Goal: Information Seeking & Learning: Learn about a topic

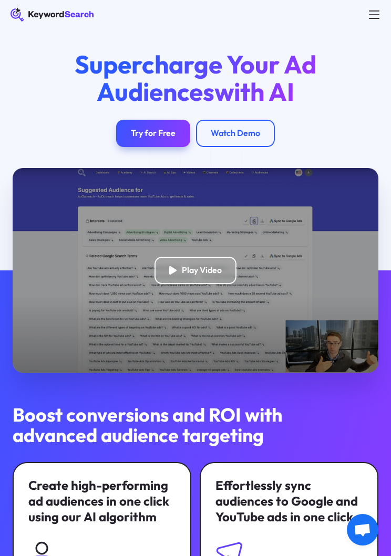
click at [374, 30] on div "Supercharge Your Ad Audiences with AI Try for Free Watch Demo" at bounding box center [195, 98] width 391 height 139
click at [378, 30] on div "Supercharge Your Ad Audiences with AI Try for Free Watch Demo" at bounding box center [195, 98] width 391 height 139
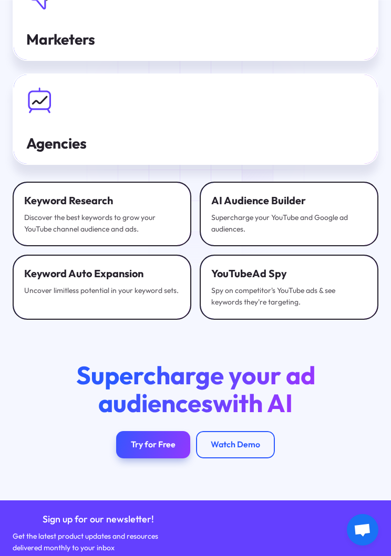
scroll to position [4025, 0]
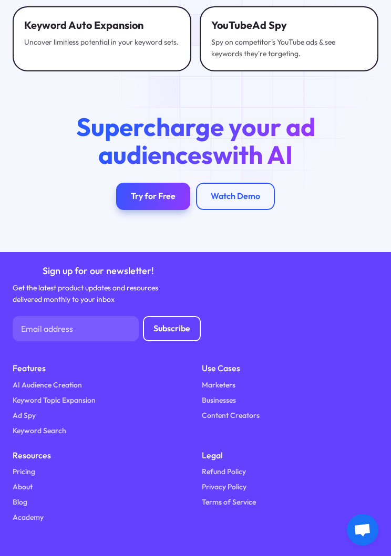
click at [61, 425] on link "Keyword Search" at bounding box center [40, 430] width 54 height 11
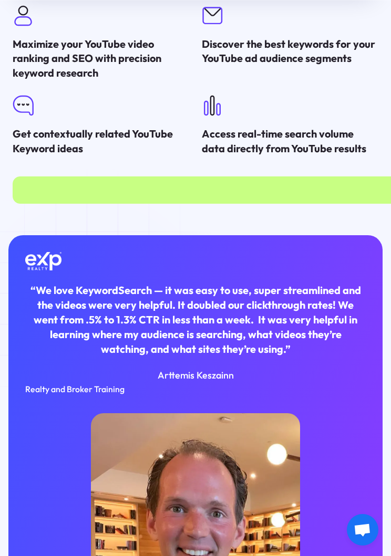
click at [267, 235] on div "“We love KeywordSearch — it was easy to use, super streamlined and the videos w…" at bounding box center [195, 463] width 374 height 456
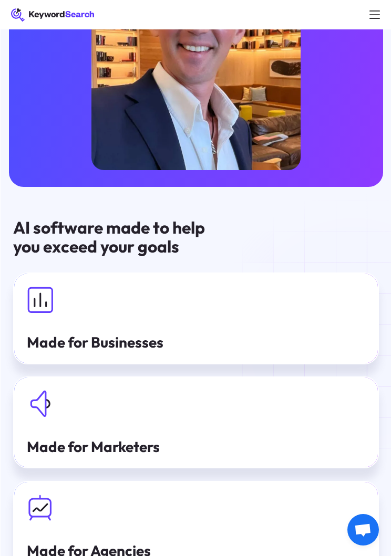
scroll to position [2959, 0]
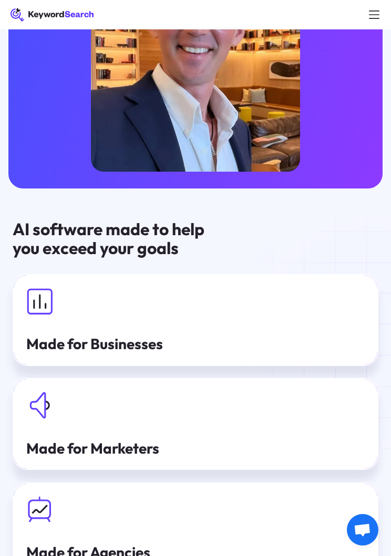
click at [48, 288] on img at bounding box center [39, 301] width 27 height 27
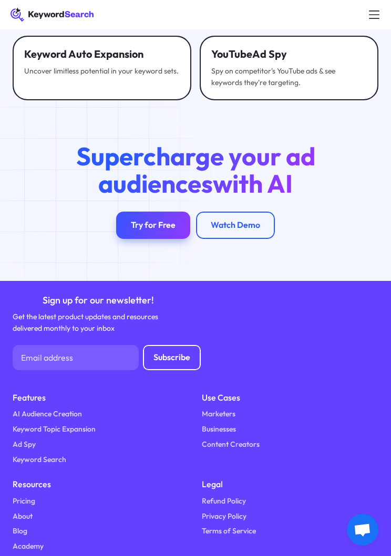
scroll to position [2702, 0]
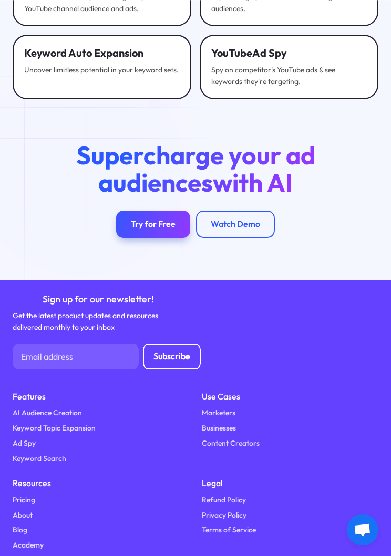
click at [64, 453] on link "Keyword Search" at bounding box center [40, 458] width 54 height 11
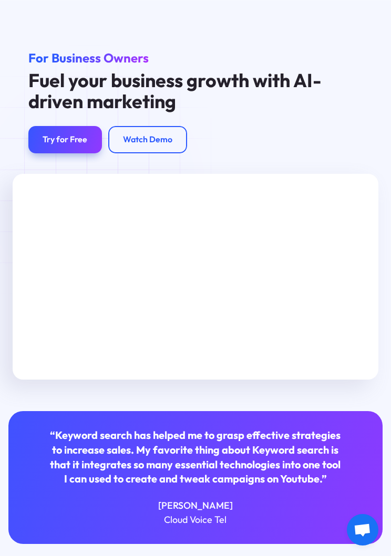
scroll to position [2719, 0]
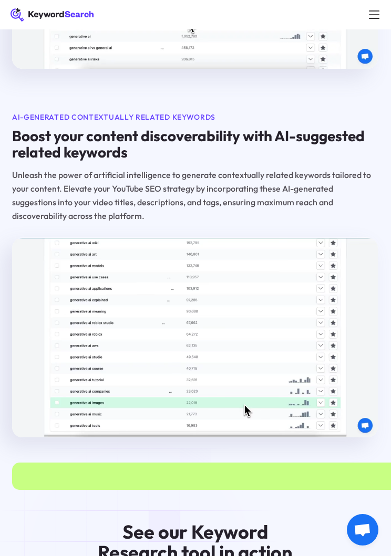
scroll to position [1653, 1]
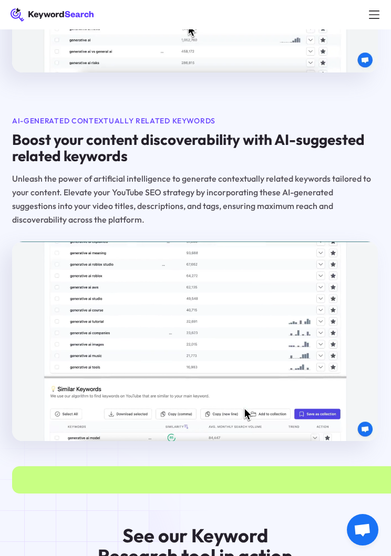
click at [358, 398] on video at bounding box center [195, 342] width 366 height 200
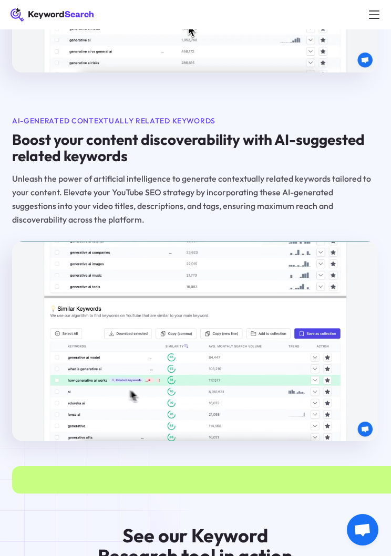
click at [351, 406] on video at bounding box center [195, 342] width 366 height 200
click at [344, 404] on video at bounding box center [195, 342] width 366 height 200
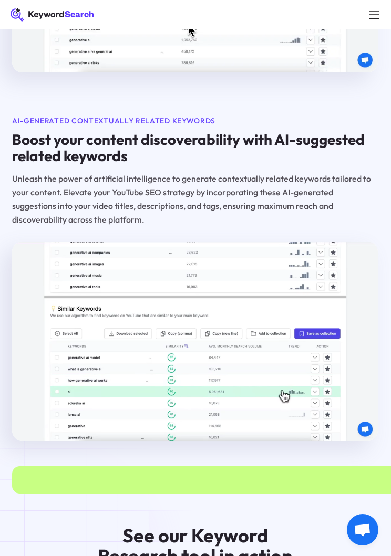
click at [344, 404] on video at bounding box center [195, 342] width 366 height 200
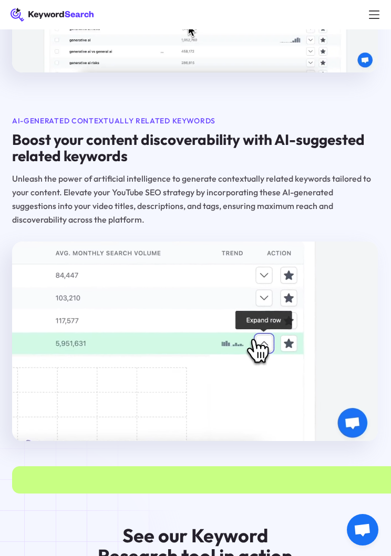
click at [194, 116] on div "AI-Generated Contextually Related Keywords" at bounding box center [195, 122] width 366 height 12
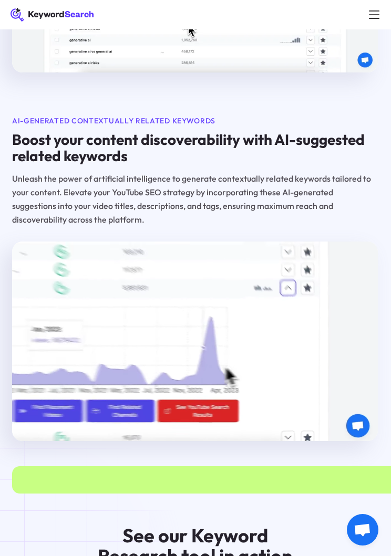
click at [199, 116] on div "AI-Generated Contextually Related Keywords" at bounding box center [195, 122] width 366 height 12
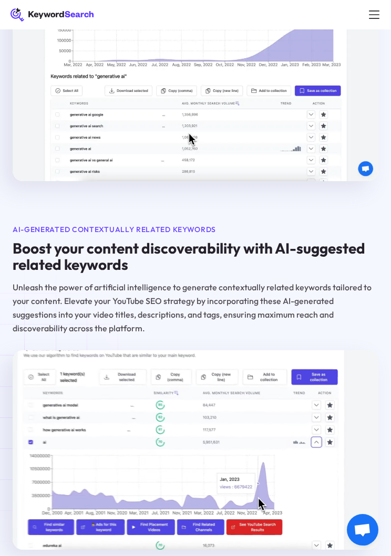
scroll to position [1541, 0]
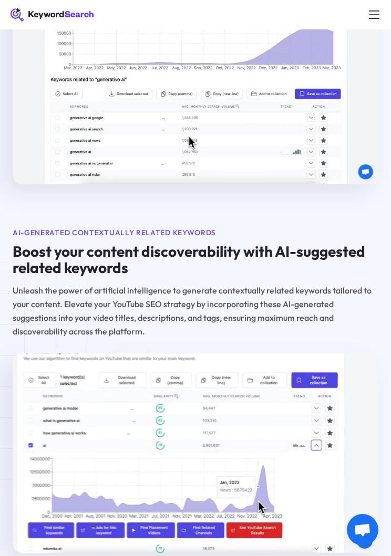
click at [377, 20] on div at bounding box center [374, 14] width 17 height 17
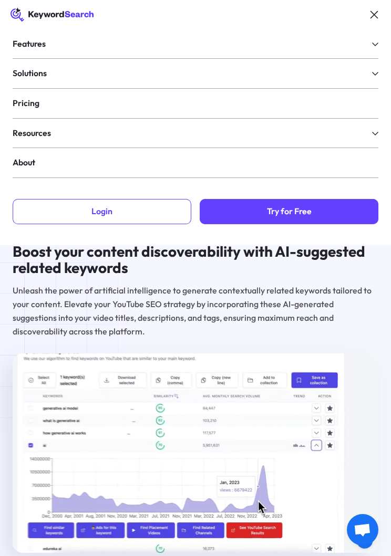
click at [382, 20] on div at bounding box center [374, 14] width 17 height 17
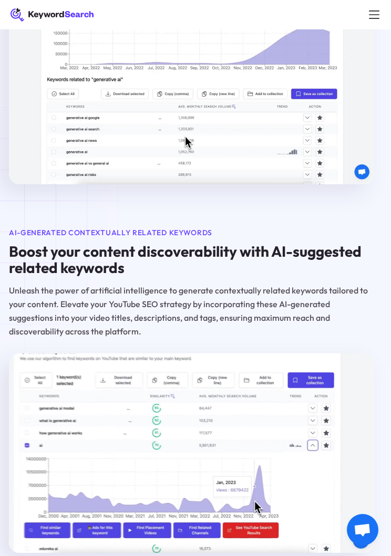
scroll to position [1541, 4]
click at [366, 23] on div "KeywordSearch Features AI Audience Builder Supercharge your Google and YouTube …" at bounding box center [195, 14] width 391 height 29
click at [371, 24] on div "KeywordSearch Features AI Audience Builder Supercharge your Google and YouTube …" at bounding box center [195, 14] width 391 height 29
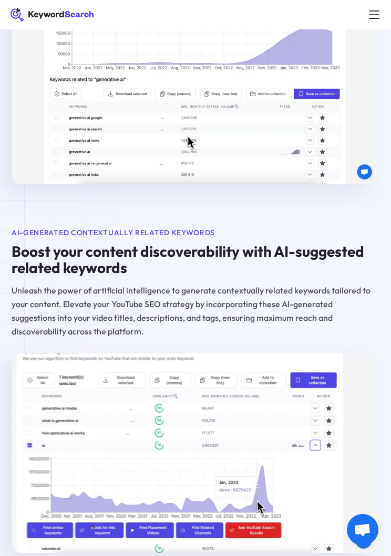
click at [376, 18] on div at bounding box center [374, 14] width 17 height 17
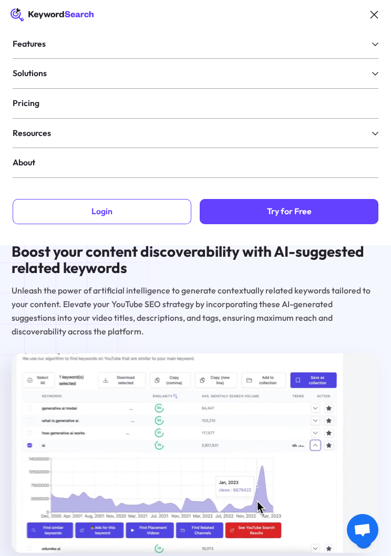
click at [45, 48] on div "Features" at bounding box center [29, 44] width 33 height 13
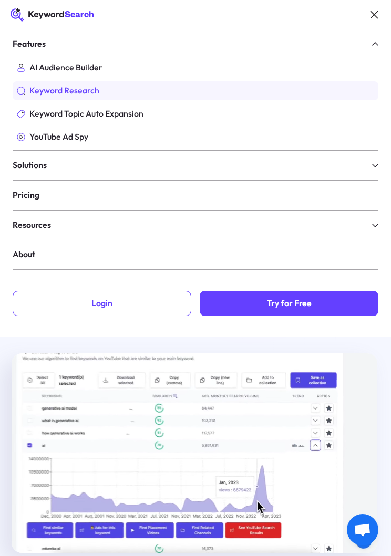
click at [92, 93] on div "Keyword Research" at bounding box center [64, 91] width 70 height 11
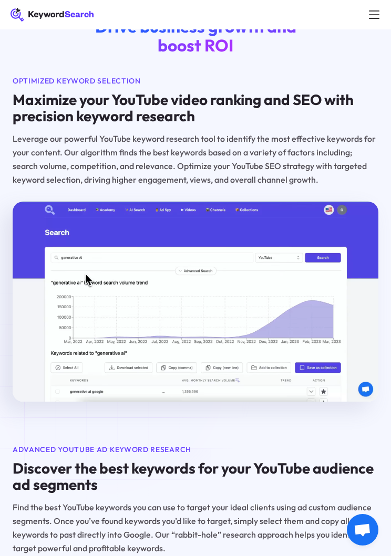
scroll to position [474, 0]
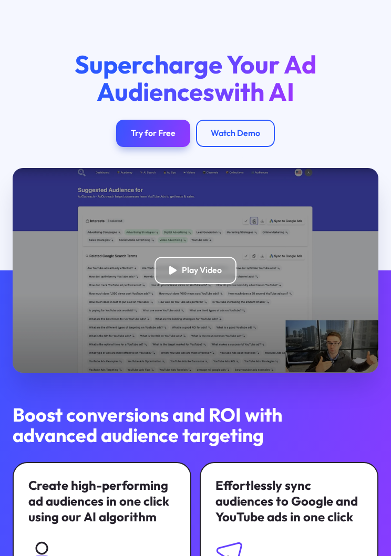
scroll to position [4041, 0]
